Goal: Transaction & Acquisition: Obtain resource

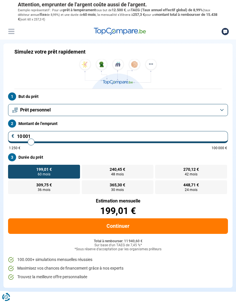
click at [222, 113] on button "Prêt personnel" at bounding box center [118, 110] width 220 height 12
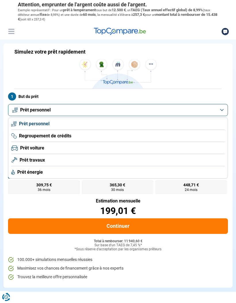
click at [200, 149] on li "Prêt voiture" at bounding box center [117, 148] width 213 height 12
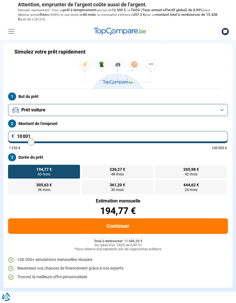
click at [28, 150] on form "But du prêt Prêt voiture Montant de l'emprunt 10 001 € 1 250 € 100 000 € Durée …" at bounding box center [117, 188] width 229 height 198
type input "10 250"
type input "10250"
type input "10 500"
type input "10500"
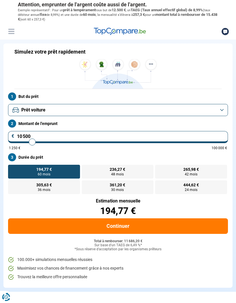
type input "10 750"
type input "10750"
type input "11 000"
type input "11000"
type input "11 250"
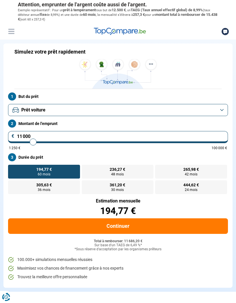
type input "11250"
type input "11 500"
type input "11500"
type input "11 750"
type input "11750"
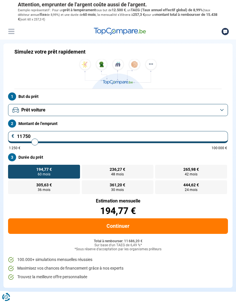
type input "12 000"
type input "12000"
type input "12 250"
type input "12250"
type input "12 500"
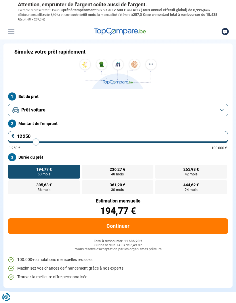
type input "12500"
type input "12 750"
type input "12750"
type input "13 000"
type input "13000"
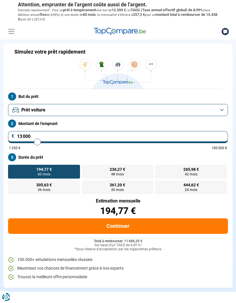
type input "13 250"
type input "13250"
type input "13 500"
type input "13500"
type input "13 750"
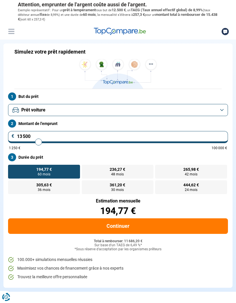
type input "13750"
type input "14 000"
type input "14000"
type input "14 250"
type input "14250"
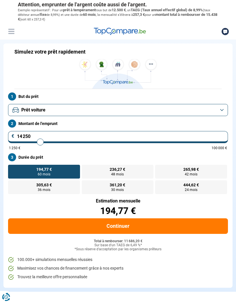
type input "14 500"
type input "14500"
type input "14 750"
type input "14750"
type input "15 000"
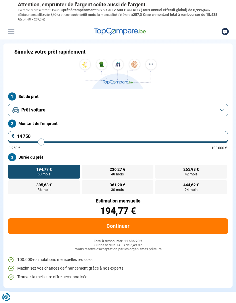
type input "15000"
type input "15 500"
type input "15500"
type input "15 750"
type input "15750"
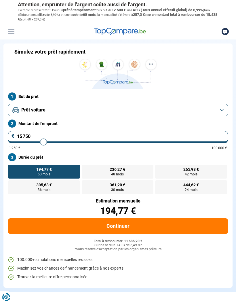
type input "16 500"
type input "16500"
type input "17 000"
type input "17000"
type input "17 500"
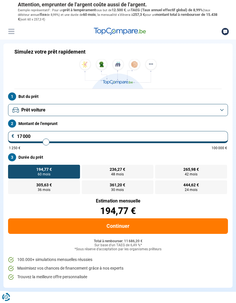
type input "17500"
type input "18 000"
type input "18000"
type input "18 500"
type input "18500"
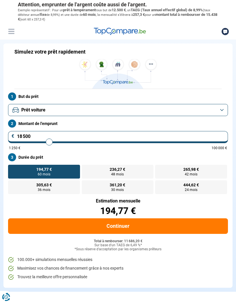
type input "18 750"
type input "18750"
type input "19 000"
type input "19000"
type input "18 750"
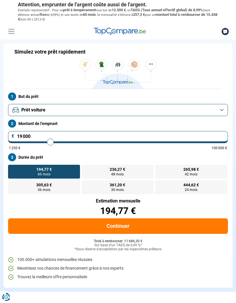
type input "18750"
type input "18 500"
type input "18500"
type input "18 250"
type input "18250"
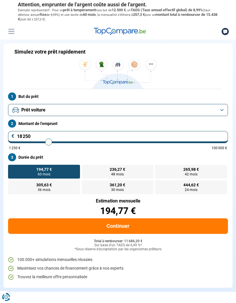
type input "18 000"
type input "18000"
type input "17 750"
type input "17750"
type input "17 250"
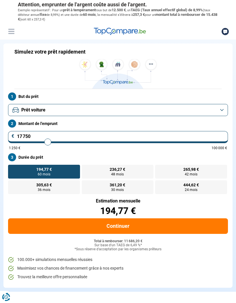
type input "17250"
type input "17 000"
type input "17000"
type input "16 750"
type input "16750"
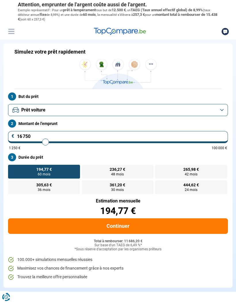
type input "16 500"
type input "16500"
type input "16 000"
type input "16000"
type input "15 750"
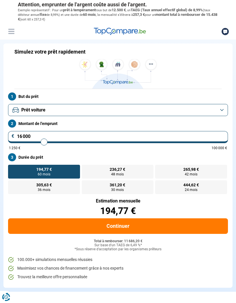
type input "15750"
type input "15 500"
type input "15500"
type input "15 250"
type input "15250"
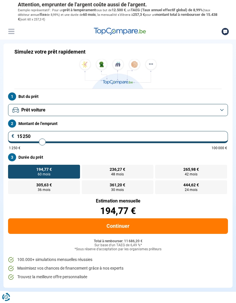
type input "15 000"
type input "15000"
type input "14 750"
type input "14750"
type input "14 500"
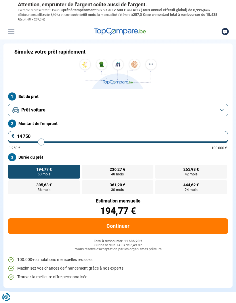
type input "14500"
type input "14 250"
type input "14250"
type input "14 000"
type input "14000"
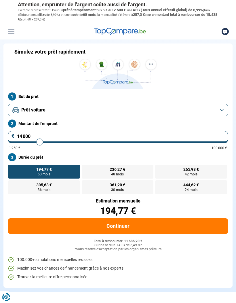
type input "13 750"
type input "13750"
type input "13 500"
type input "13500"
type input "13 750"
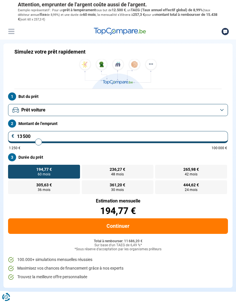
type input "13750"
type input "14 000"
type input "14000"
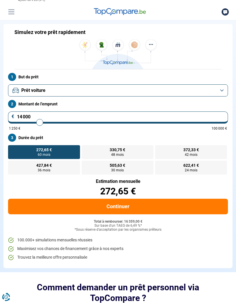
scroll to position [20, 0]
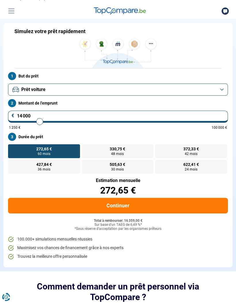
click at [197, 207] on button "Continuer" at bounding box center [118, 206] width 220 height 16
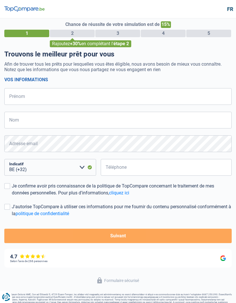
select select "32"
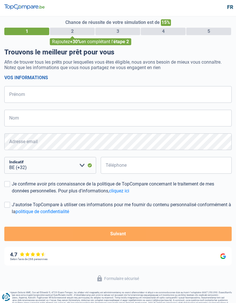
scroll to position [2, 0]
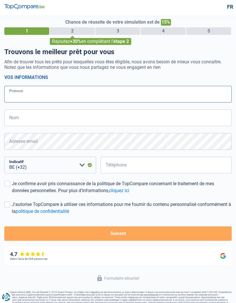
click at [20, 93] on input "Prénom" at bounding box center [117, 94] width 227 height 17
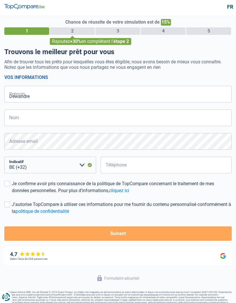
type input "Dewandre"
click at [25, 116] on input "Nom" at bounding box center [117, 117] width 227 height 17
type input "[PERSON_NAME]"
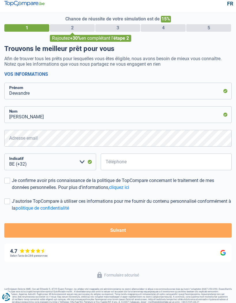
click at [9, 185] on label "Je confirme avoir pris connaissance de la politique de TopCompare concernant le…" at bounding box center [117, 184] width 227 height 14
click at [12, 191] on input "Je confirme avoir pris connaissance de la politique de TopCompare concernant le…" at bounding box center [12, 191] width 0 height 0
click at [198, 167] on input "Téléphone" at bounding box center [166, 161] width 131 height 17
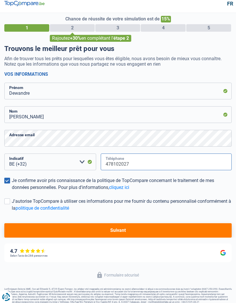
click at [104, 165] on input "478102027" at bounding box center [166, 161] width 131 height 17
type input "478102027"
click at [210, 202] on div "J'autorise TopCompare à utiliser ces informations pour me fournir du contenu pe…" at bounding box center [122, 205] width 220 height 14
click at [12, 211] on input "J'autorise TopCompare à utiliser ces informations pour me fournir du contenu pe…" at bounding box center [12, 211] width 0 height 0
click at [10, 200] on span at bounding box center [7, 201] width 6 height 6
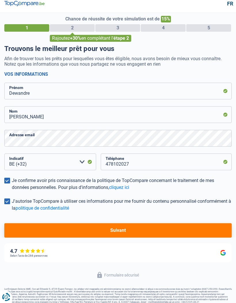
click at [12, 211] on input "J'autorise TopCompare à utiliser ces informations pour me fournir du contenu pe…" at bounding box center [12, 211] width 0 height 0
click at [200, 232] on button "Suivant" at bounding box center [117, 230] width 227 height 14
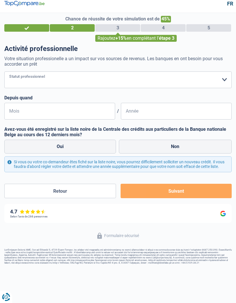
click at [223, 74] on select "Ouvrier Employé privé Employé public Invalide Indépendant Pensionné Chômeur Mut…" at bounding box center [117, 79] width 227 height 17
select select "privateEmployee"
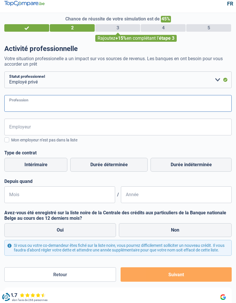
click at [203, 106] on input "Profession" at bounding box center [117, 103] width 227 height 17
type input "Ingenieur"
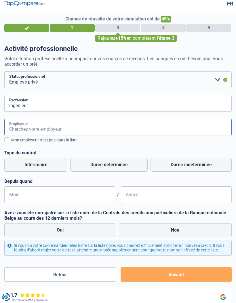
click at [161, 133] on input "Employeur" at bounding box center [117, 126] width 227 height 17
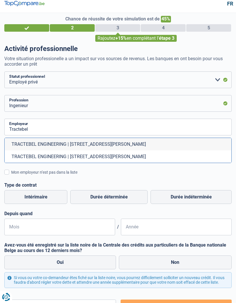
click at [171, 143] on li "TRACTEBEL ENGINEERING | Boulevard Simon Bolivar, 36 | 1000 - Bruxelles" at bounding box center [118, 144] width 227 height 12
type input "TRACTEBEL ENGINEERING | Boulevard Simon Bolivar, 36 | 1000 - Bruxelles"
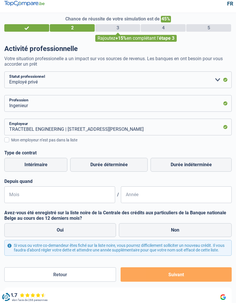
click at [209, 164] on label "Durée indéterminée" at bounding box center [190, 165] width 81 height 14
click at [209, 164] on input "Durée indéterminée" at bounding box center [190, 165] width 81 height 14
radio input "true"
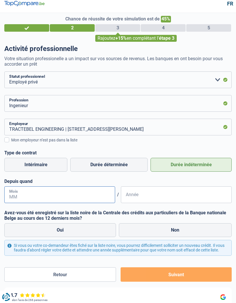
click at [26, 195] on input "Mois" at bounding box center [59, 194] width 111 height 17
type input "09"
click at [171, 195] on input "Année" at bounding box center [176, 194] width 111 height 17
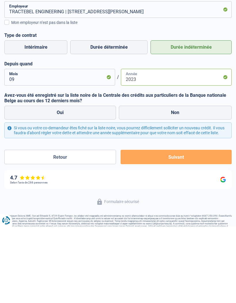
scroll to position [46, 0]
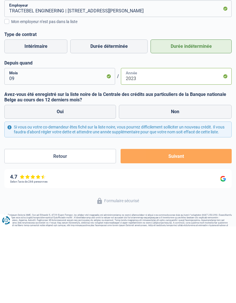
type input "2023"
click at [192, 181] on label "Non" at bounding box center [175, 188] width 113 height 14
click at [192, 181] on input "Non" at bounding box center [175, 188] width 113 height 14
radio input "true"
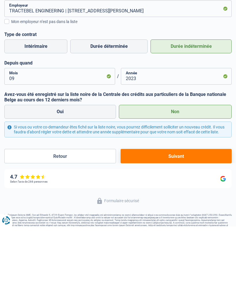
scroll to position [34, 0]
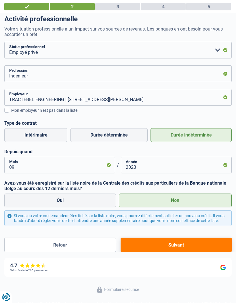
click at [184, 243] on button "Suivant" at bounding box center [176, 244] width 111 height 14
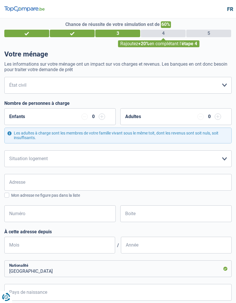
click at [104, 116] on input "button" at bounding box center [102, 116] width 6 height 6
click at [103, 116] on input "button" at bounding box center [102, 116] width 6 height 6
click at [105, 113] on input "button" at bounding box center [102, 116] width 6 height 6
click at [227, 83] on select "Célibataire Marié(e) Cohabitant(e) légal(e) Divorcé(e) Veuf(ve) Séparé (de fait…" at bounding box center [117, 85] width 227 height 17
select select "divorced"
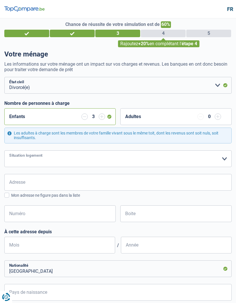
click at [227, 160] on select "Locataire Propriétaire avec prêt hypothécaire Propriétaire sans prêt hypothécai…" at bounding box center [117, 158] width 227 height 17
select select "ownerWithMortgage"
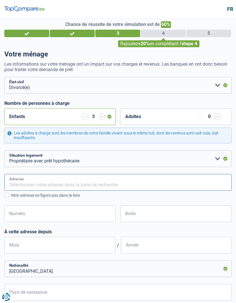
click at [173, 187] on input "Adresse" at bounding box center [117, 182] width 227 height 17
click at [12, 196] on div "Mon adresse ne figure pas dans la liste" at bounding box center [121, 195] width 220 height 6
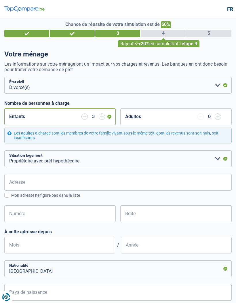
click at [11, 198] on input "Mon adresse ne figure pas dans la liste" at bounding box center [11, 198] width 0 height 0
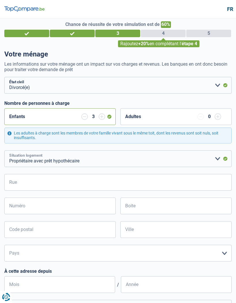
click at [214, 156] on select "Locataire Propriétaire avec prêt hypothécaire Propriétaire sans prêt hypothécai…" at bounding box center [117, 158] width 227 height 17
click at [20, 186] on input "Rue" at bounding box center [117, 182] width 227 height 17
type input "Rue de la Gare"
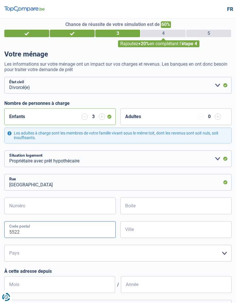
type input "5522"
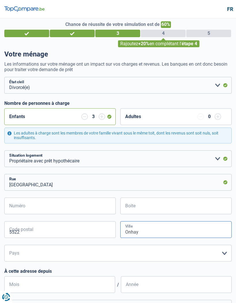
type input "Onhaye"
select select "BE"
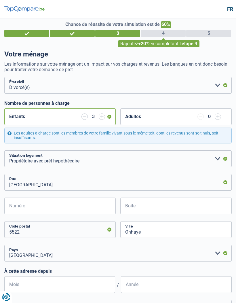
type input "Onhaye"
type input "elgique"
type input "Belgique"
type input "Onhaye"
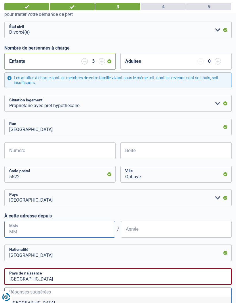
click at [24, 227] on input "Mois" at bounding box center [59, 229] width 111 height 17
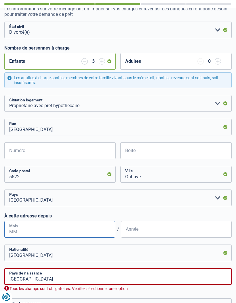
scroll to position [75, 0]
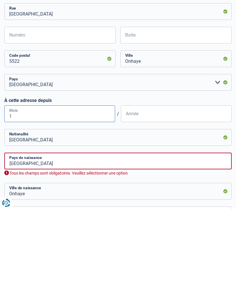
type input "10"
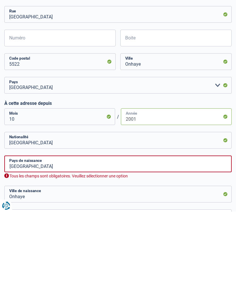
type input "2001"
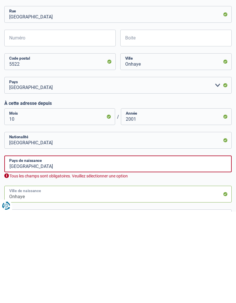
click at [195, 277] on input "Onhaye" at bounding box center [117, 285] width 227 height 17
click at [188, 246] on input "Belgique" at bounding box center [117, 254] width 227 height 17
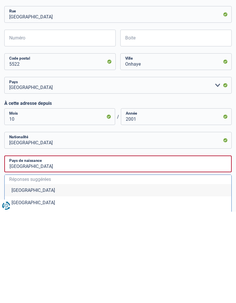
click at [154, 275] on li "Belgique" at bounding box center [118, 281] width 227 height 12
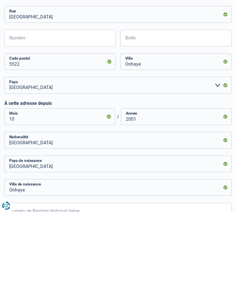
scroll to position [160, 0]
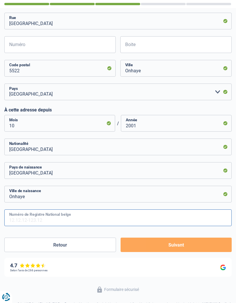
click at [197, 219] on input "Numéro de Registre National belge" at bounding box center [117, 217] width 227 height 17
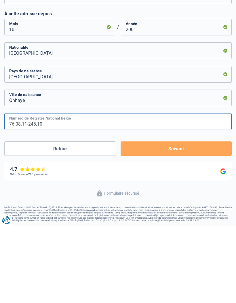
type input "76.08.11-245.10"
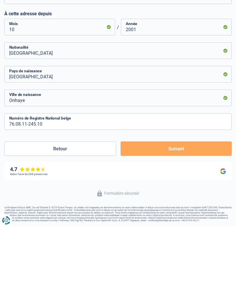
click at [203, 218] on button "Suivant" at bounding box center [176, 225] width 111 height 14
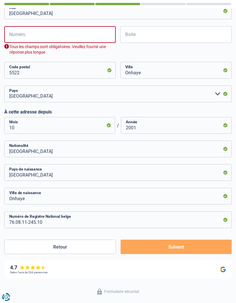
scroll to position [172, 0]
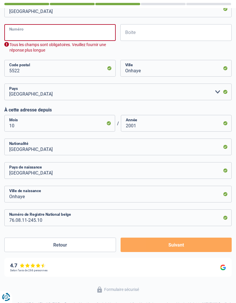
click at [25, 34] on input "Numéro" at bounding box center [59, 32] width 111 height 17
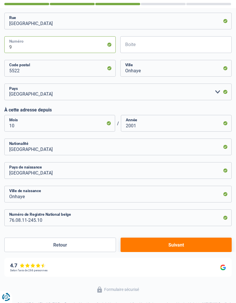
type input "9"
click at [201, 245] on button "Suivant" at bounding box center [176, 244] width 111 height 14
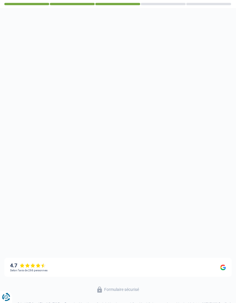
select select "familyAllowances"
select select "netSalary"
select select "mealVouchers"
select select "mortgage"
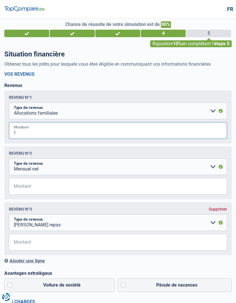
click at [28, 129] on input "Montant" at bounding box center [121, 130] width 211 height 17
type input "6"
click at [215, 110] on select "Allocation d'handicap Allocations chômage Allocations familiales Chèques repas …" at bounding box center [118, 110] width 218 height 17
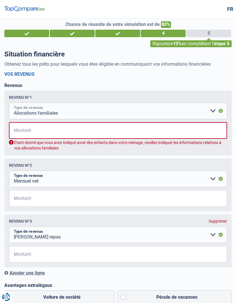
select select "netSalary"
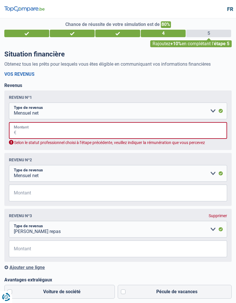
click at [23, 132] on input "Montant" at bounding box center [121, 130] width 211 height 17
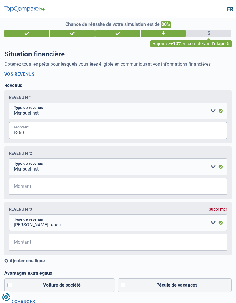
type input "3.600"
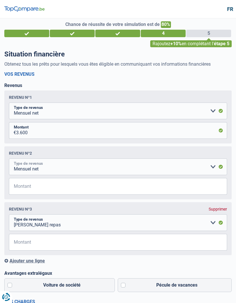
click at [209, 166] on select "Allocation d'handicap Allocations chômage Allocations familiales Chèques repas …" at bounding box center [118, 166] width 218 height 17
select select "familyAllowances"
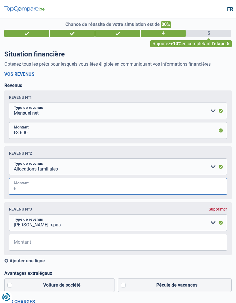
click at [23, 189] on input "Montant" at bounding box center [121, 186] width 211 height 17
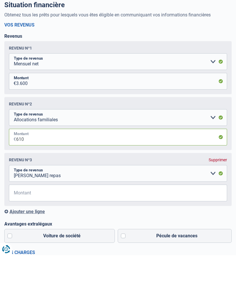
type input "610"
click at [221, 205] on div "Supprimer" at bounding box center [218, 207] width 18 height 5
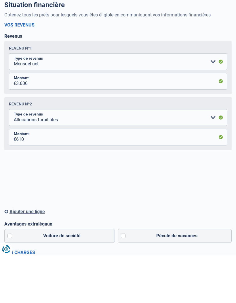
scroll to position [48, 0]
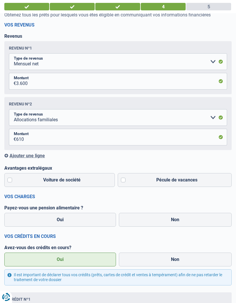
click at [12, 181] on label "Voiture de société" at bounding box center [59, 180] width 110 height 14
click at [12, 181] on input "Voiture de société" at bounding box center [59, 180] width 110 height 14
checkbox input "true"
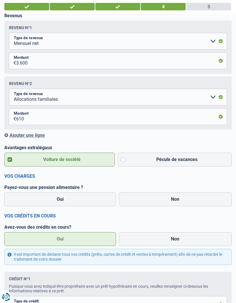
scroll to position [68, 0]
click at [200, 200] on label "Non" at bounding box center [175, 199] width 113 height 14
click at [200, 200] on input "Non" at bounding box center [175, 199] width 113 height 14
radio input "true"
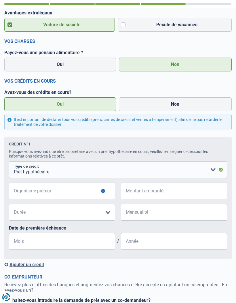
scroll to position [203, 0]
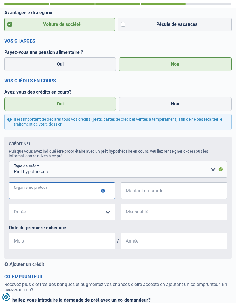
click at [36, 195] on input "Organisme prêteur" at bounding box center [62, 190] width 106 height 17
type input "Crelan"
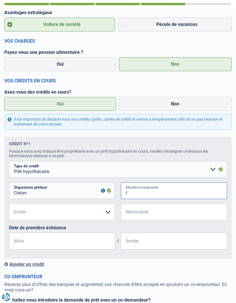
click at [175, 190] on input "Montant emprunté" at bounding box center [177, 190] width 99 height 17
type input "200.000"
click at [36, 214] on select "120 mois 180 mois 240 mois 300 mois 360 mois 420 mois Veuillez sélectionner une…" at bounding box center [62, 211] width 106 height 17
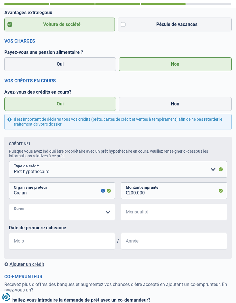
scroll to position [297, 0]
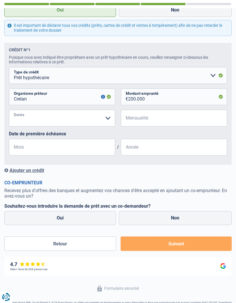
select select "240"
click at [210, 123] on input "Mensualité" at bounding box center [177, 118] width 99 height 17
type input "1.300"
click at [25, 149] on input "Mois" at bounding box center [62, 147] width 106 height 17
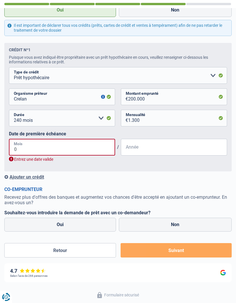
type input "08"
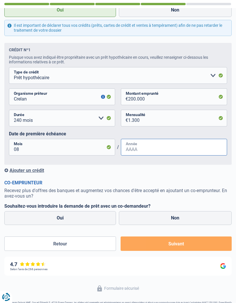
click at [192, 146] on input "Année" at bounding box center [174, 147] width 106 height 17
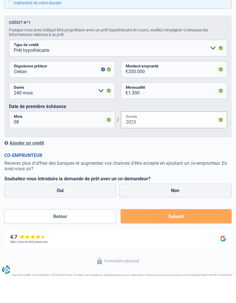
type input "2025"
click at [198, 211] on label "Non" at bounding box center [175, 218] width 113 height 14
click at [198, 211] on input "Non" at bounding box center [175, 218] width 113 height 14
radio input "true"
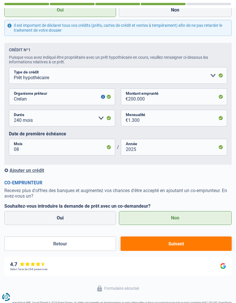
click at [199, 247] on button "Suivant" at bounding box center [176, 243] width 111 height 14
select select "car"
select select "60"
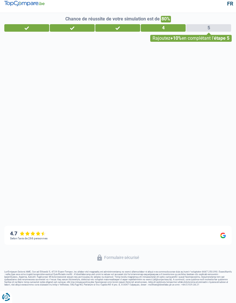
scroll to position [5, 0]
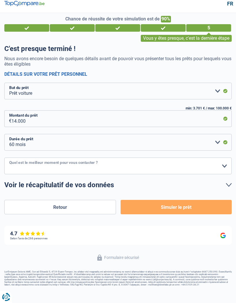
click at [224, 166] on select "10h-12h 12h-14h 14h-16h 16h-18h Veuillez sélectionner une option" at bounding box center [117, 165] width 227 height 17
select select "16-18"
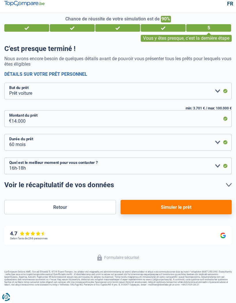
click at [207, 208] on button "Simuler le prêt" at bounding box center [176, 207] width 111 height 14
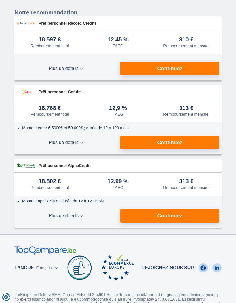
scroll to position [108, 0]
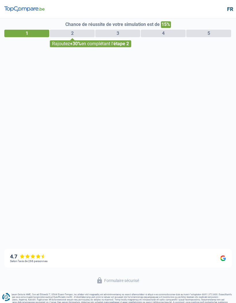
select select "car"
select select "60"
select select "16-18"
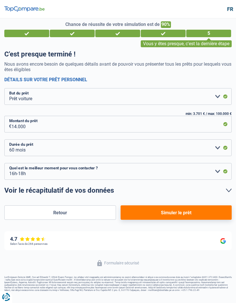
click at [206, 213] on button "Simuler le prêt" at bounding box center [176, 212] width 111 height 14
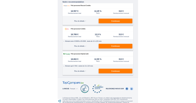
scroll to position [230, 0]
